Goal: Transaction & Acquisition: Purchase product/service

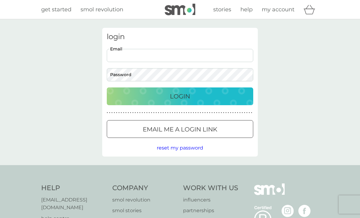
type input "malbull2003@yahoo.co.uk"
click at [180, 96] on button "Login" at bounding box center [180, 96] width 146 height 18
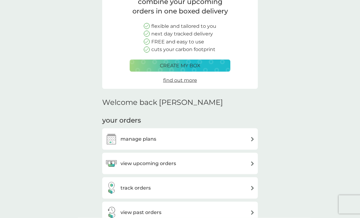
scroll to position [59, 0]
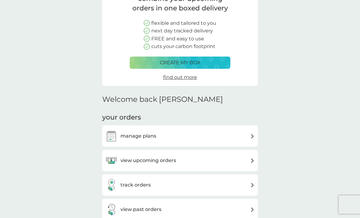
click at [252, 134] on img at bounding box center [252, 136] width 5 height 5
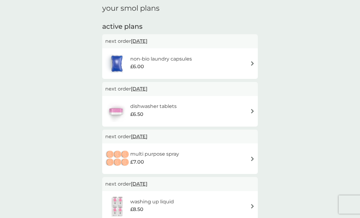
scroll to position [87, 0]
click at [178, 58] on h6 "non-bio laundry capsules" at bounding box center [161, 59] width 62 height 8
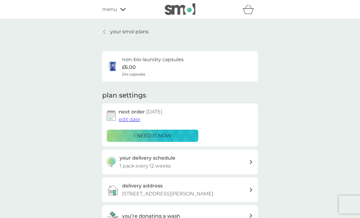
click at [123, 7] on div "menu" at bounding box center [128, 9] width 52 height 8
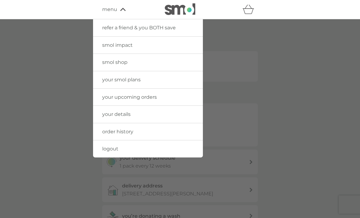
click at [147, 68] on link "smol shop" at bounding box center [148, 62] width 110 height 17
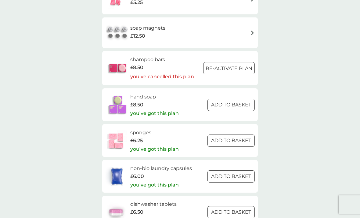
scroll to position [688, 0]
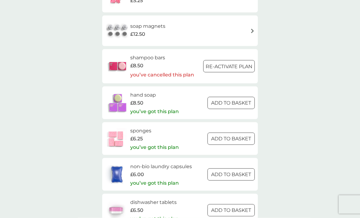
click at [165, 162] on h6 "non-bio laundry capsules" at bounding box center [161, 166] width 62 height 8
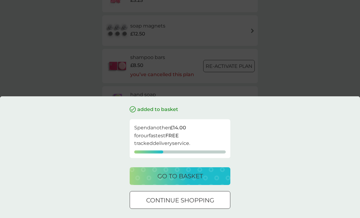
click at [326, 83] on div "added to basket Spend another £14.00 for our fastest FREE tracked delivery serv…" at bounding box center [180, 109] width 360 height 218
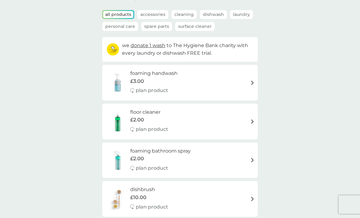
scroll to position [0, 0]
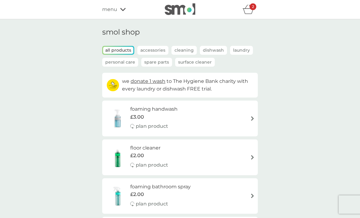
click at [250, 6] on div "2" at bounding box center [253, 6] width 7 height 7
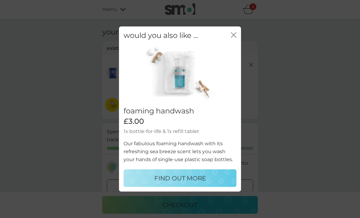
click at [234, 32] on div "close" at bounding box center [233, 35] width 5 height 9
click at [234, 36] on icon "close" at bounding box center [235, 34] width 2 height 5
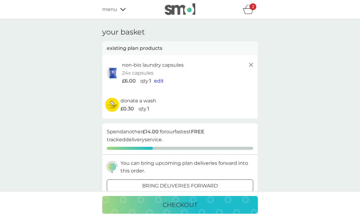
click at [251, 65] on line at bounding box center [251, 65] width 4 height 4
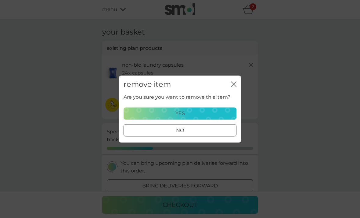
click at [214, 110] on div "yes" at bounding box center [180, 113] width 105 height 8
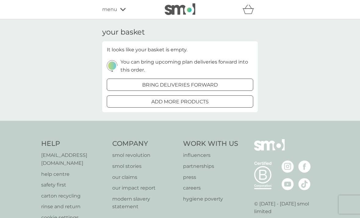
click at [120, 9] on icon at bounding box center [122, 10] width 5 height 4
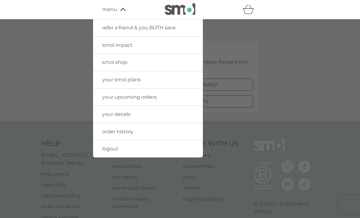
click at [164, 61] on link "smol shop" at bounding box center [148, 62] width 110 height 17
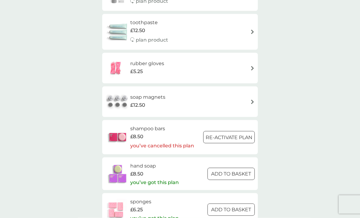
scroll to position [618, 0]
click at [160, 93] on h6 "soap magnets" at bounding box center [147, 97] width 35 height 8
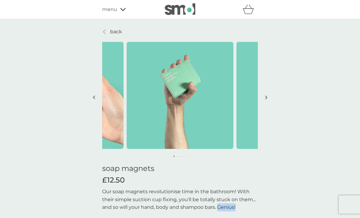
click at [251, 7] on icon "basket" at bounding box center [249, 9] width 12 height 9
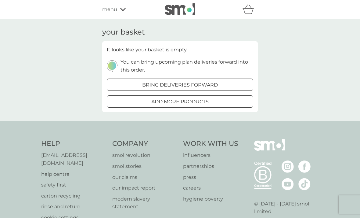
click at [125, 8] on icon at bounding box center [122, 9] width 5 height 3
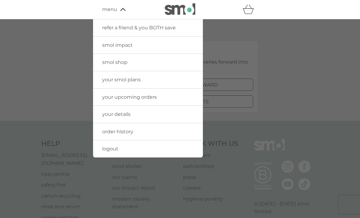
click at [157, 63] on link "smol shop" at bounding box center [148, 62] width 110 height 17
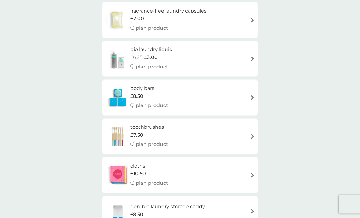
scroll to position [364, 0]
click at [145, 86] on h6 "body bars" at bounding box center [149, 88] width 38 height 8
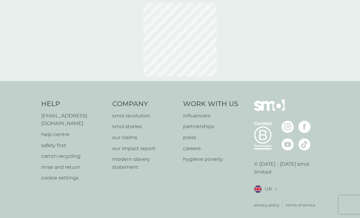
select select "91"
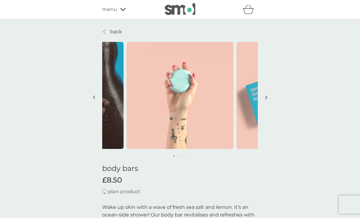
click at [123, 9] on icon at bounding box center [122, 10] width 5 height 4
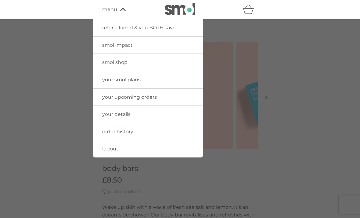
click at [148, 148] on link "logout" at bounding box center [148, 148] width 110 height 17
